Goal: Information Seeking & Learning: Learn about a topic

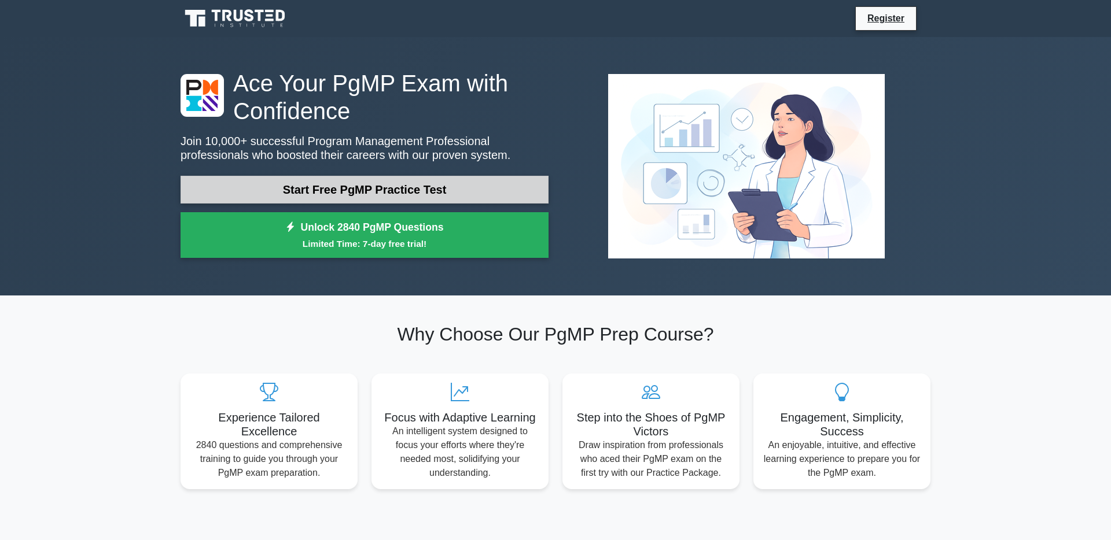
click at [364, 198] on link "Start Free PgMP Practice Test" at bounding box center [364, 190] width 368 height 28
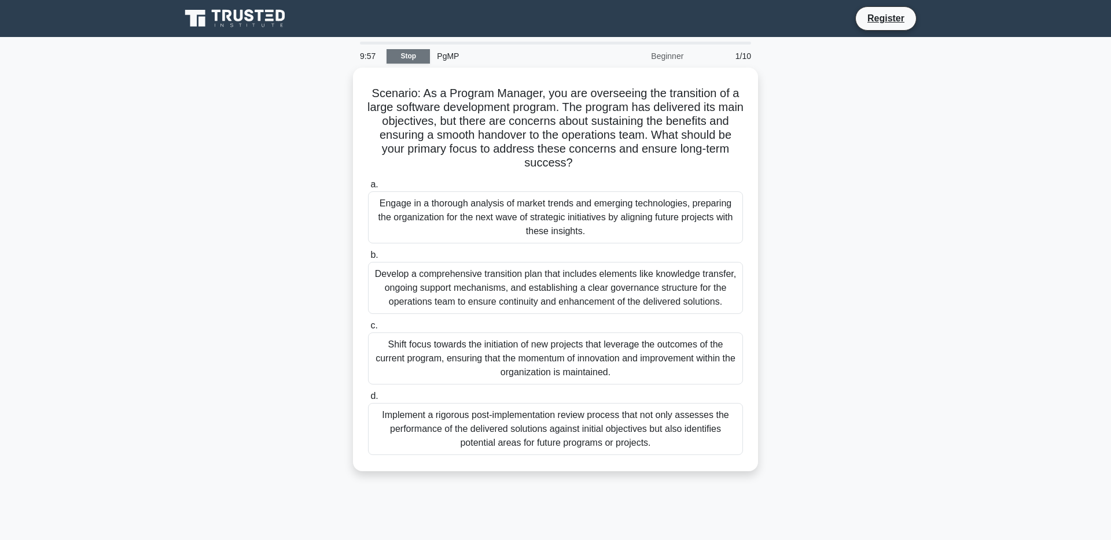
click at [418, 59] on link "Stop" at bounding box center [407, 56] width 43 height 14
